Goal: Task Accomplishment & Management: Manage account settings

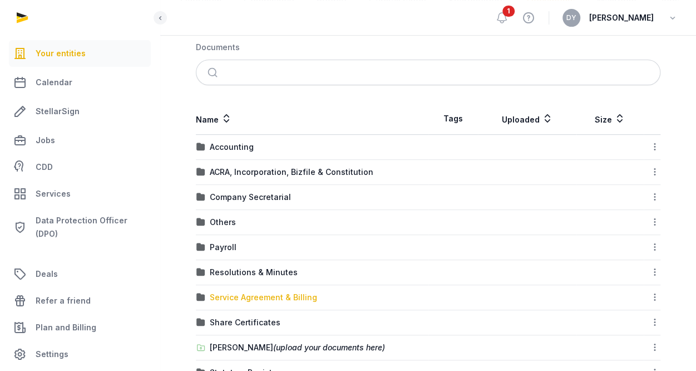
scroll to position [225, 0]
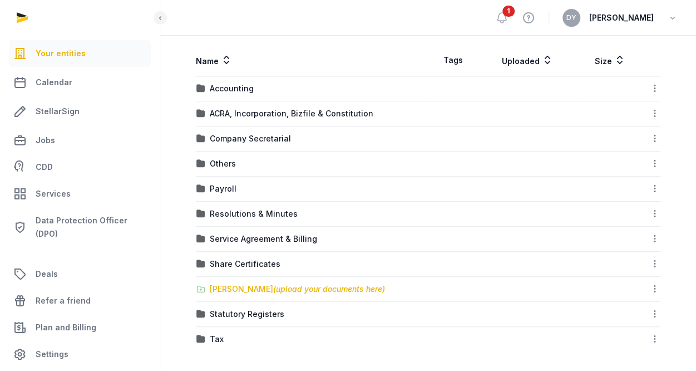
click at [252, 284] on div "[PERSON_NAME] (upload your documents here)" at bounding box center [297, 288] width 175 height 11
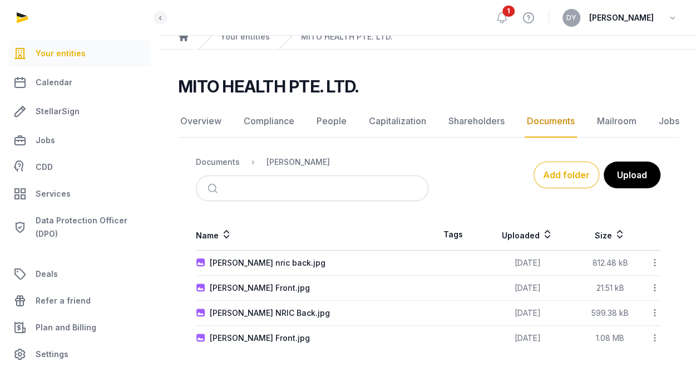
scroll to position [0, 0]
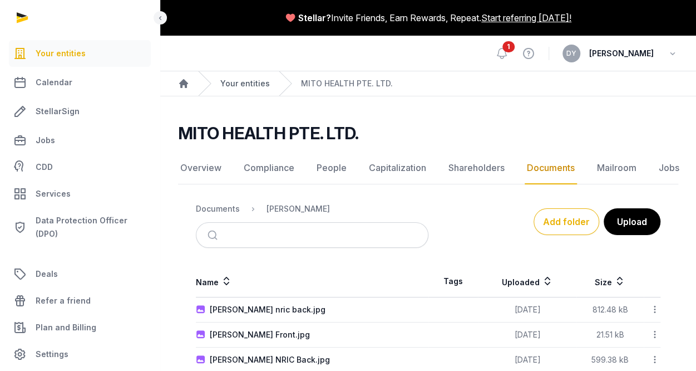
click at [240, 82] on link "Your entities" at bounding box center [245, 83] width 50 height 11
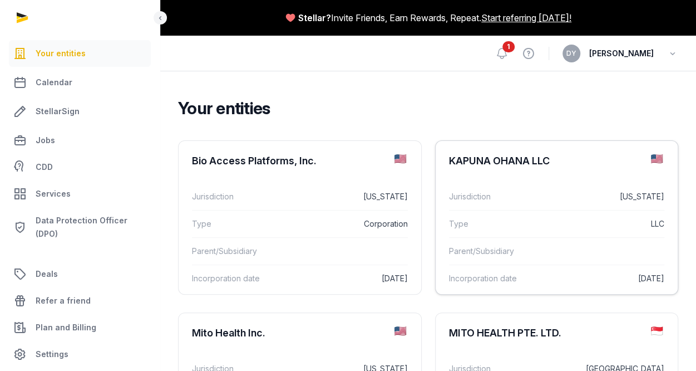
click at [492, 159] on div "KAPUNA OHANA LLC" at bounding box center [499, 160] width 101 height 13
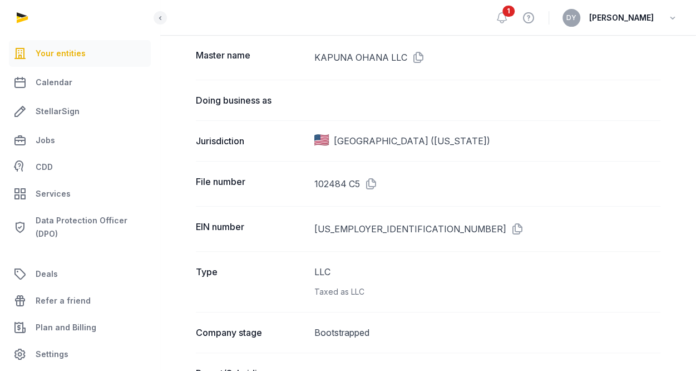
scroll to position [56, 0]
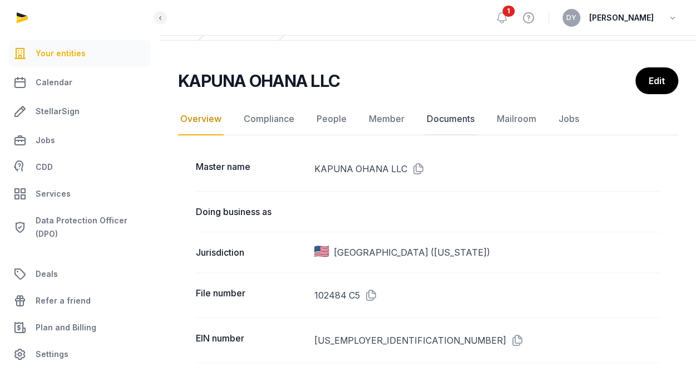
click at [436, 123] on link "Documents" at bounding box center [451, 119] width 52 height 32
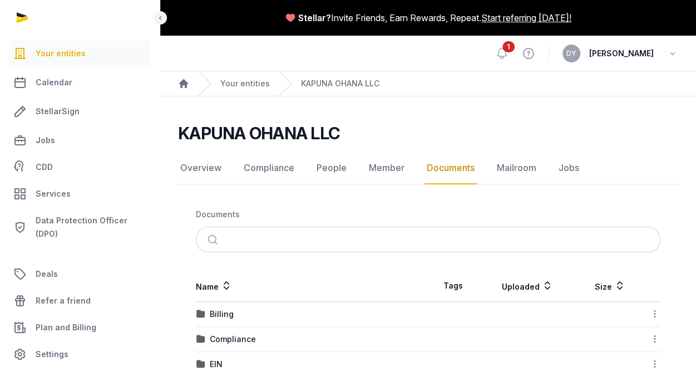
scroll to position [101, 0]
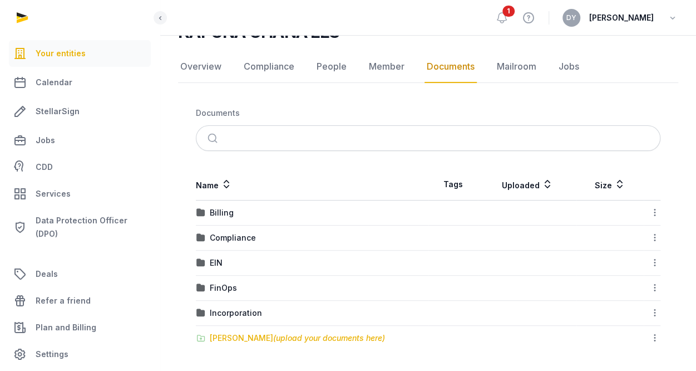
click at [253, 336] on div "[PERSON_NAME] (upload your documents here)" at bounding box center [297, 337] width 175 height 11
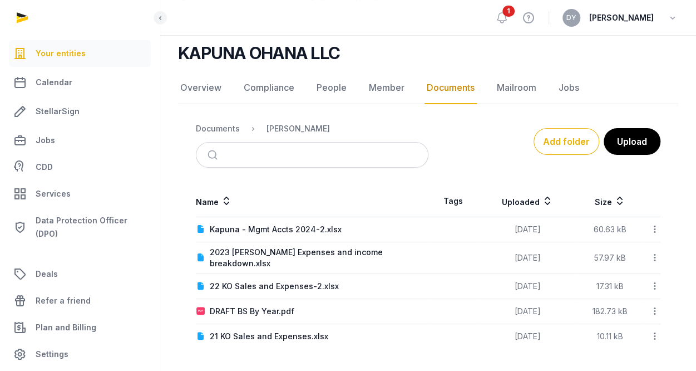
scroll to position [78, 0]
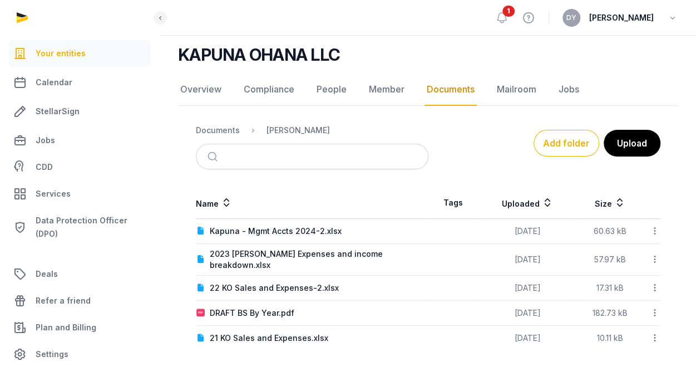
click at [658, 253] on icon at bounding box center [655, 259] width 10 height 12
